Goal: Information Seeking & Learning: Understand process/instructions

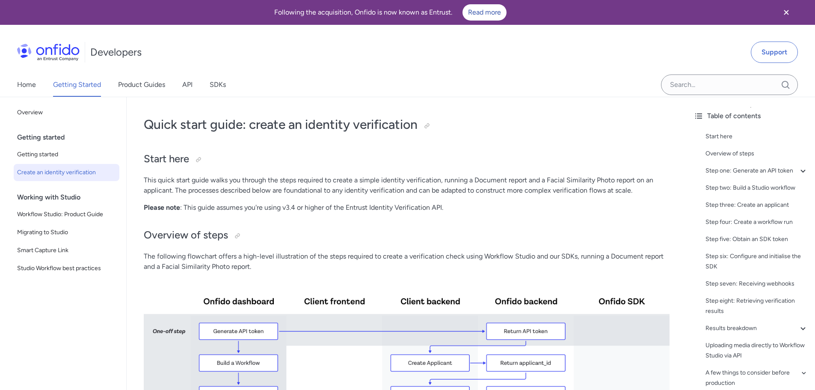
scroll to position [462, 0]
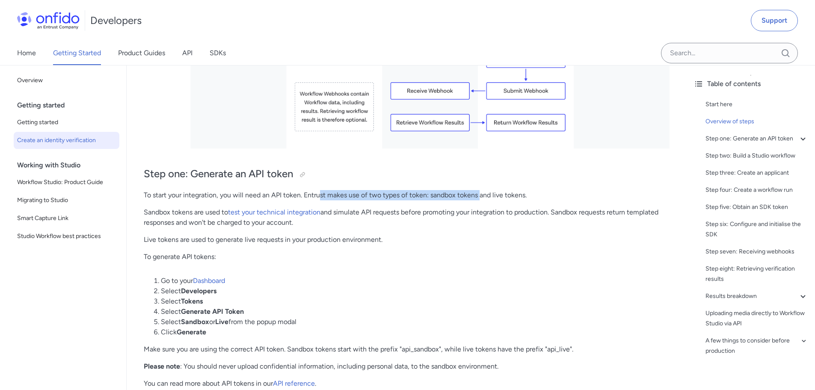
drag, startPoint x: 320, startPoint y: 191, endPoint x: 491, endPoint y: 197, distance: 171.3
click at [488, 197] on p "To start your integration, you will need an API token. Entrust makes use of two…" at bounding box center [407, 195] width 526 height 10
click at [493, 198] on p "To start your integration, you will need an API token. Entrust makes use of two…" at bounding box center [407, 195] width 526 height 10
drag, startPoint x: 160, startPoint y: 218, endPoint x: 355, endPoint y: 219, distance: 194.7
click at [342, 221] on p "Sandbox tokens are used to test your technical integration and simulate API req…" at bounding box center [407, 217] width 526 height 21
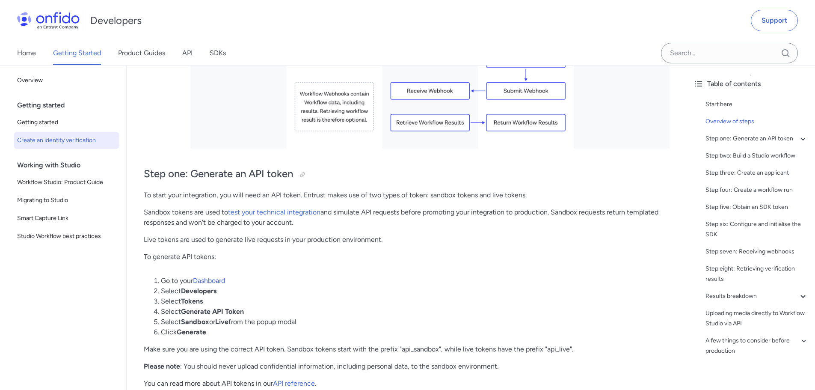
click at [368, 218] on p "Sandbox tokens are used to test your technical integration and simulate API req…" at bounding box center [407, 217] width 526 height 21
drag, startPoint x: 203, startPoint y: 214, endPoint x: 431, endPoint y: 208, distance: 227.8
click at [437, 209] on p "Sandbox tokens are used to test your technical integration and simulate API req…" at bounding box center [407, 217] width 526 height 21
drag, startPoint x: 431, startPoint y: 213, endPoint x: 520, endPoint y: 211, distance: 89.9
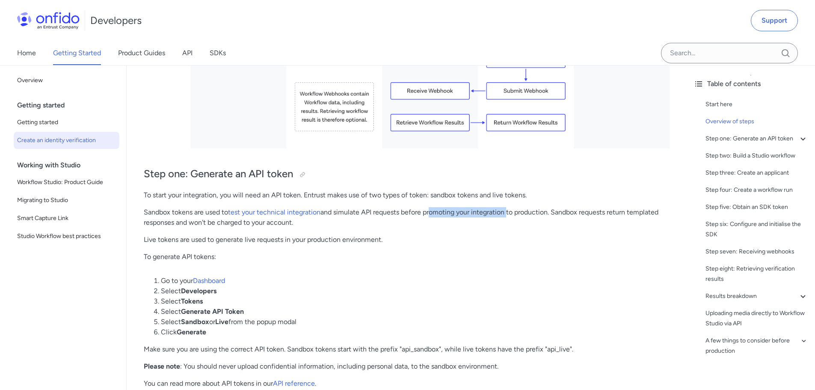
click at [517, 211] on p "Sandbox tokens are used to test your technical integration and simulate API req…" at bounding box center [407, 217] width 526 height 21
click at [520, 211] on p "Sandbox tokens are used to test your technical integration and simulate API req…" at bounding box center [407, 217] width 526 height 21
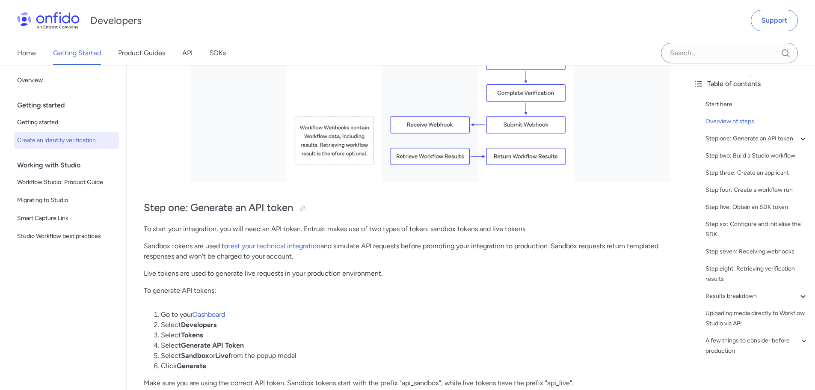
scroll to position [548, 0]
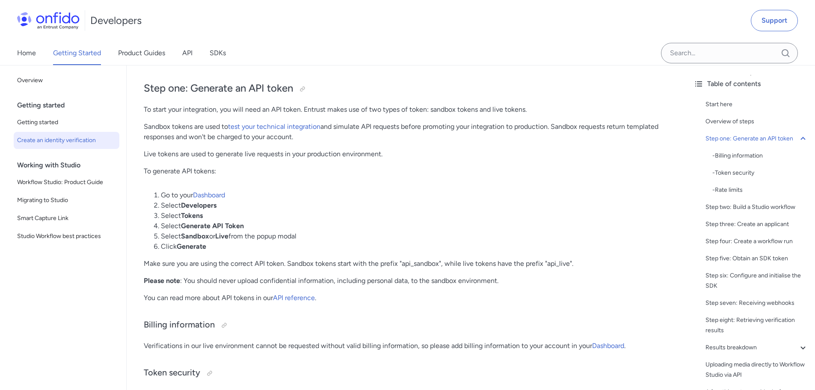
click at [411, 259] on p "Make sure you are using the correct API token. Sandbox tokens start with the pr…" at bounding box center [407, 263] width 526 height 10
drag, startPoint x: 169, startPoint y: 137, endPoint x: 274, endPoint y: 143, distance: 105.4
click at [266, 142] on p "Sandbox tokens are used to test your technical integration and simulate API req…" at bounding box center [407, 132] width 526 height 21
drag, startPoint x: 195, startPoint y: 138, endPoint x: 313, endPoint y: 136, distance: 118.1
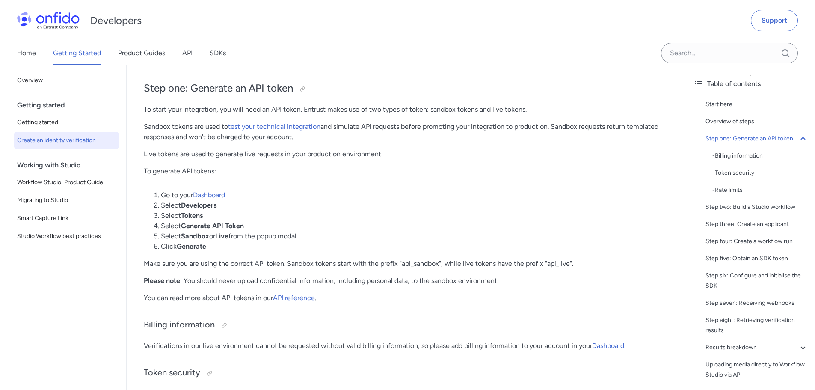
click at [313, 136] on p "Sandbox tokens are used to test your technical integration and simulate API req…" at bounding box center [407, 132] width 526 height 21
click at [314, 136] on p "Sandbox tokens are used to test your technical integration and simulate API req…" at bounding box center [407, 132] width 526 height 21
drag, startPoint x: 157, startPoint y: 155, endPoint x: 380, endPoint y: 150, distance: 222.6
click at [373, 151] on p "Live tokens are used to generate live requests in your production environment." at bounding box center [407, 154] width 526 height 10
click at [380, 150] on p "Live tokens are used to generate live requests in your production environment." at bounding box center [407, 154] width 526 height 10
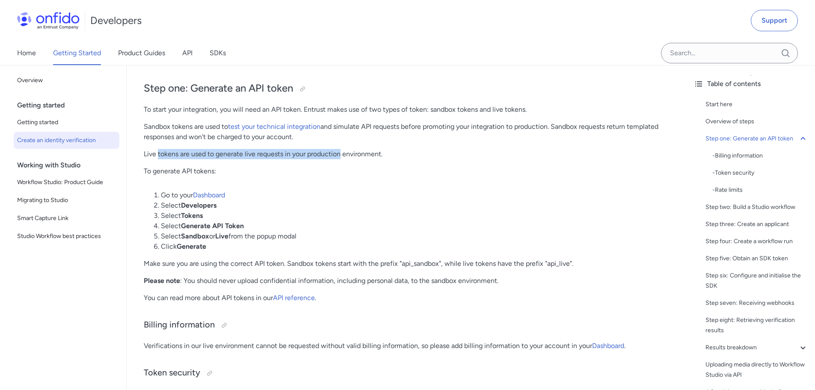
drag, startPoint x: 159, startPoint y: 156, endPoint x: 350, endPoint y: 155, distance: 191.7
click at [348, 156] on p "Live tokens are used to generate live requests in your production environment." at bounding box center [407, 154] width 526 height 10
click at [352, 155] on p "Live tokens are used to generate live requests in your production environment." at bounding box center [407, 154] width 526 height 10
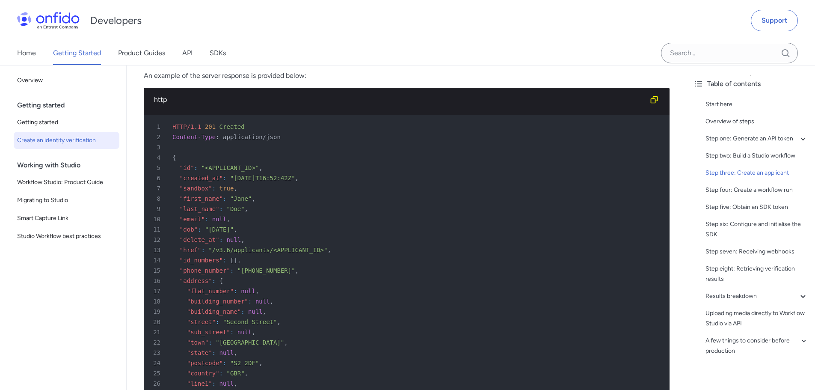
scroll to position [2973, 0]
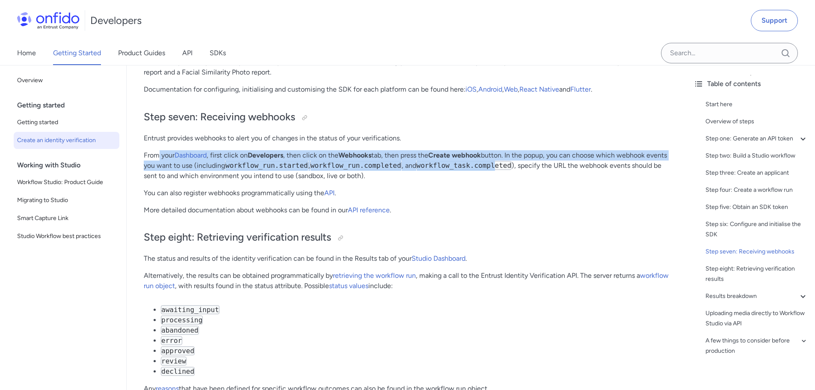
drag, startPoint x: 163, startPoint y: 174, endPoint x: 500, endPoint y: 192, distance: 337.3
click at [500, 181] on p "From your Dashboard , first click on Developers , then click on the Webhooks ta…" at bounding box center [407, 165] width 526 height 31
click at [499, 181] on p "From your Dashboard , first click on Developers , then click on the Webhooks ta…" at bounding box center [407, 165] width 526 height 31
